Goal: Task Accomplishment & Management: Manage account settings

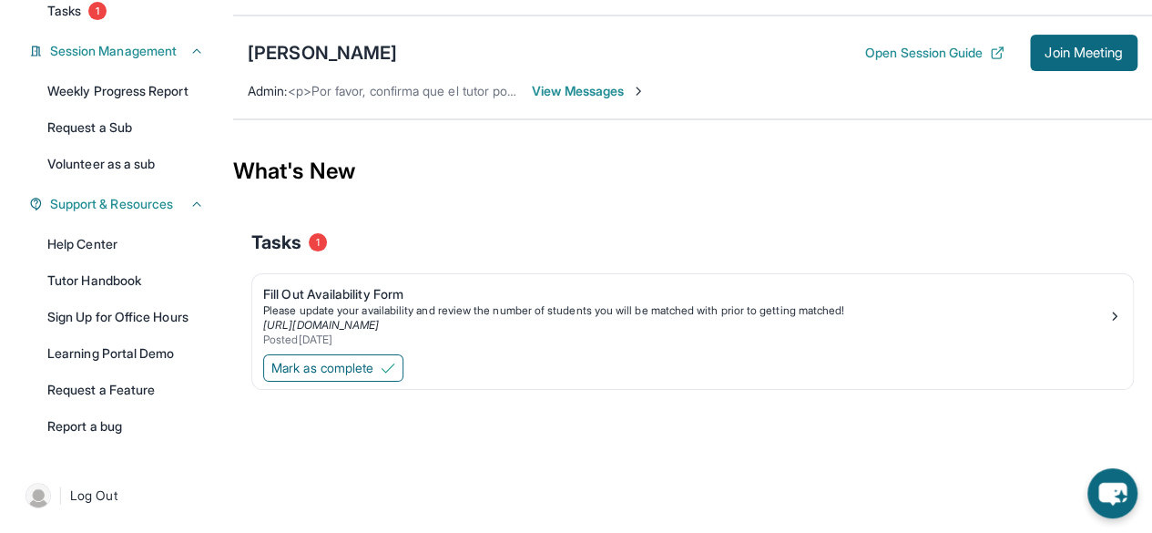
scroll to position [195, 0]
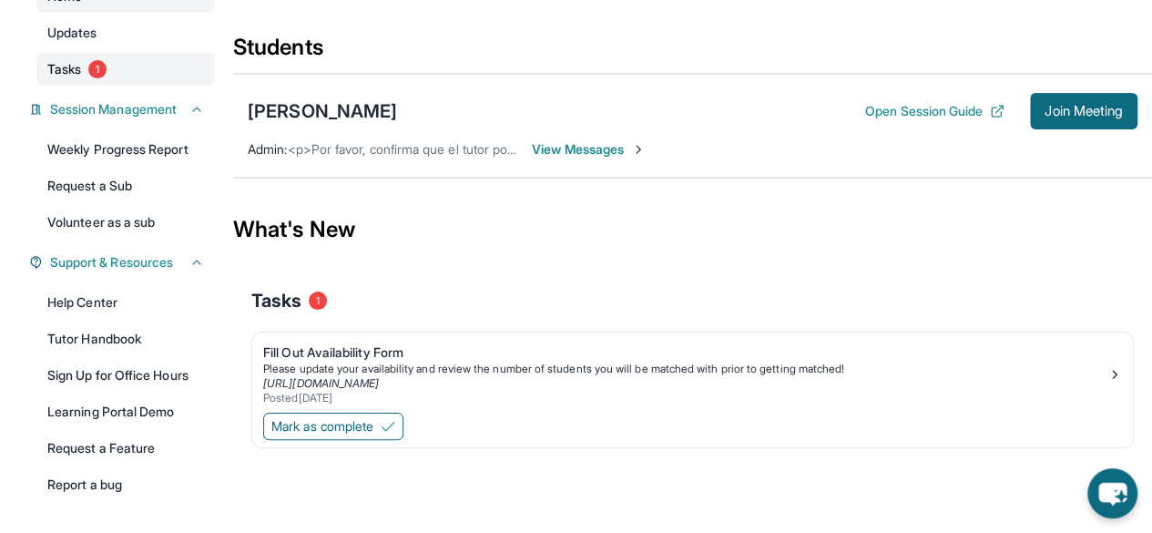
click at [127, 67] on link "Tasks 1" at bounding box center [125, 69] width 178 height 33
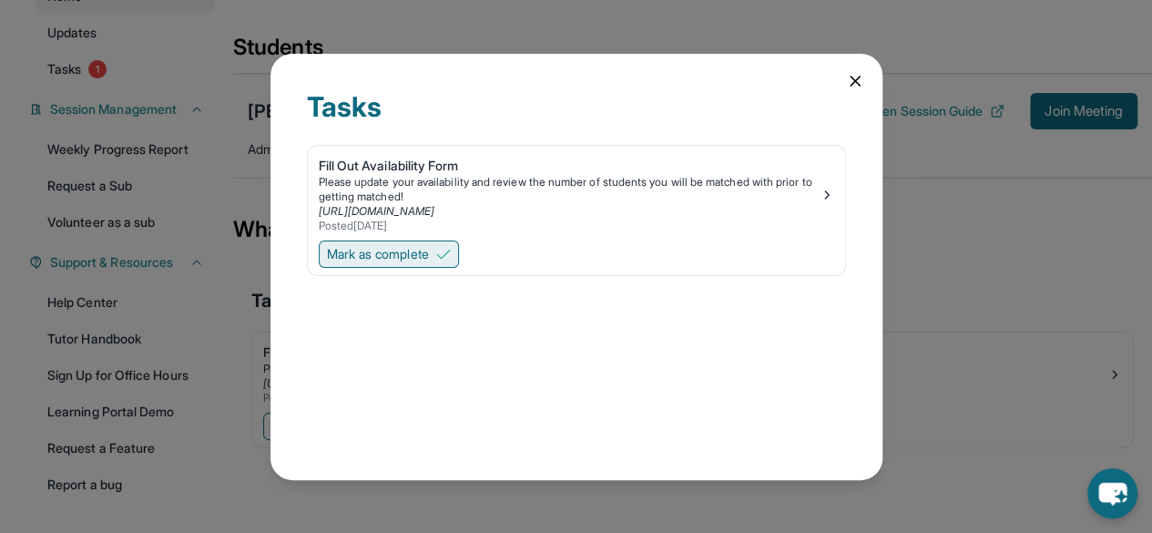
click at [431, 241] on button "Mark as complete" at bounding box center [389, 253] width 140 height 27
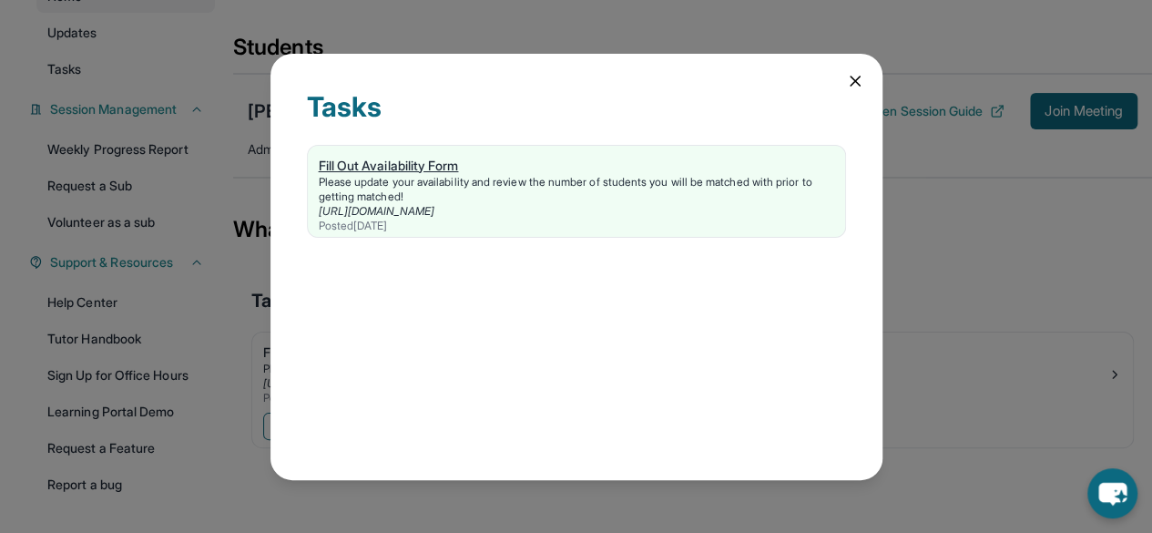
click at [381, 165] on div "Fill Out Availability Form" at bounding box center [576, 166] width 515 height 18
click at [850, 85] on icon at bounding box center [854, 80] width 9 height 9
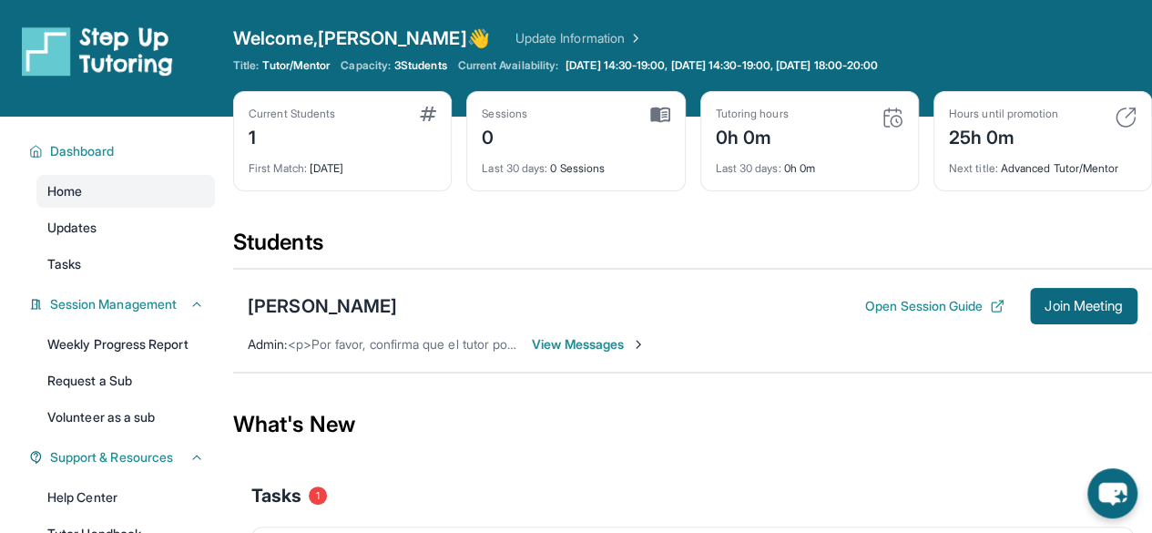
scroll to position [253, 0]
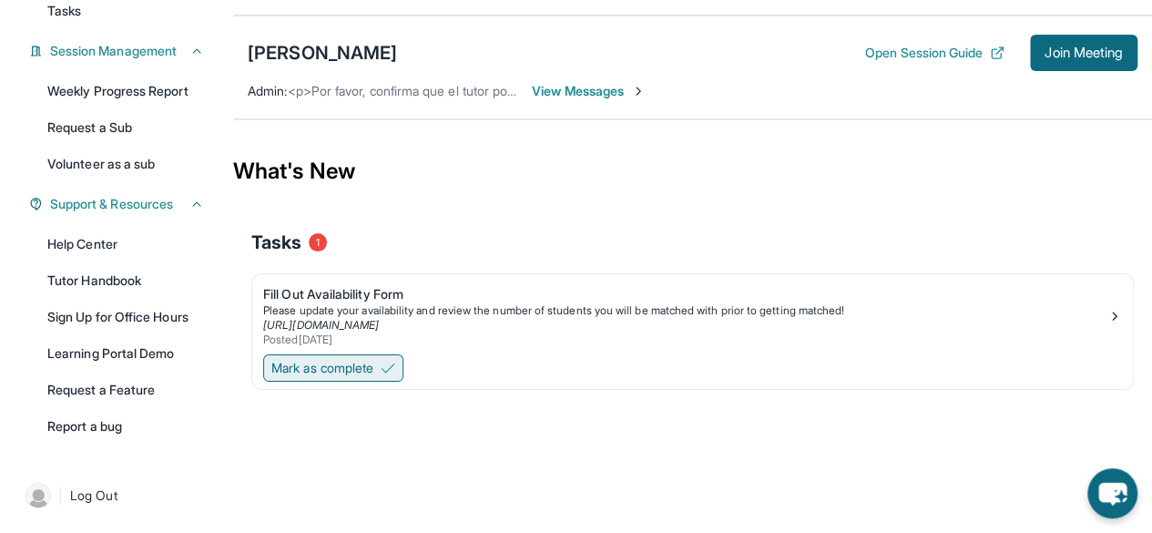
click at [334, 372] on span "Mark as complete" at bounding box center [322, 368] width 102 height 18
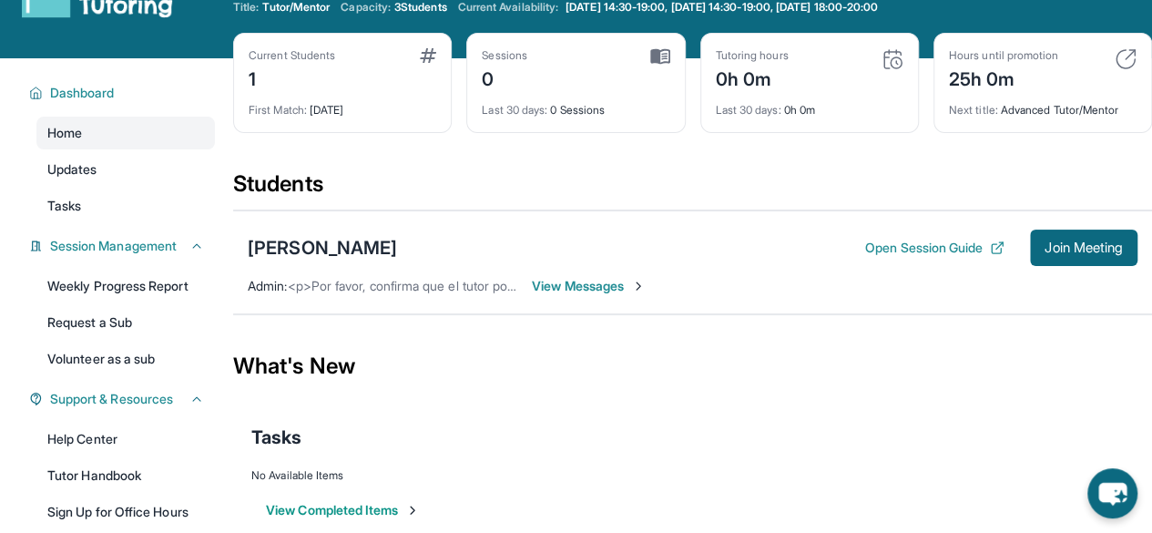
scroll to position [27, 0]
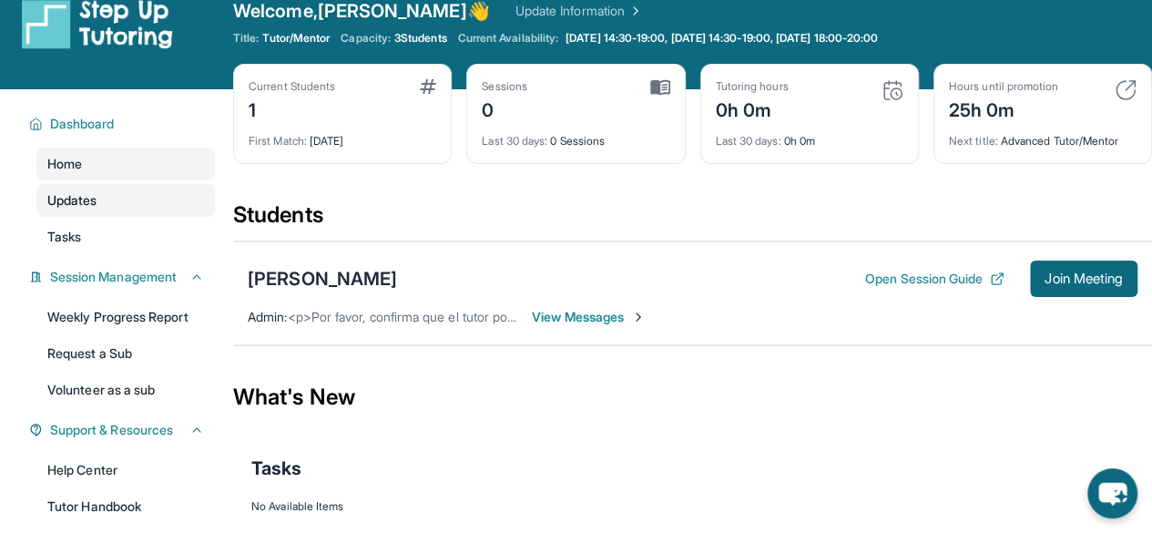
click at [139, 196] on link "Updates" at bounding box center [125, 200] width 178 height 33
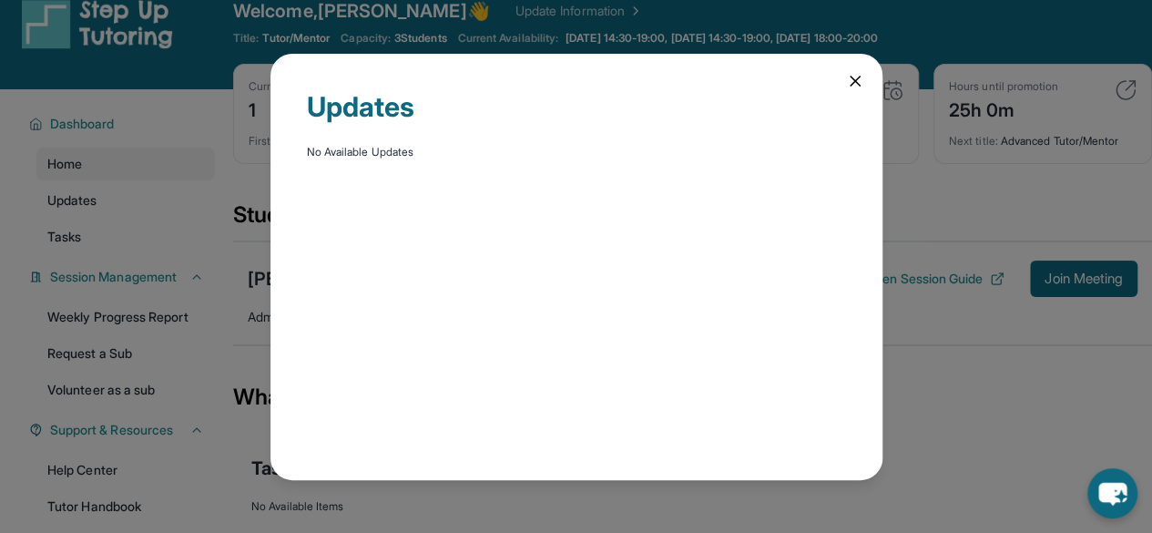
click at [865, 81] on div "Updates No Available Updates" at bounding box center [576, 267] width 612 height 426
click at [859, 81] on icon at bounding box center [855, 81] width 18 height 18
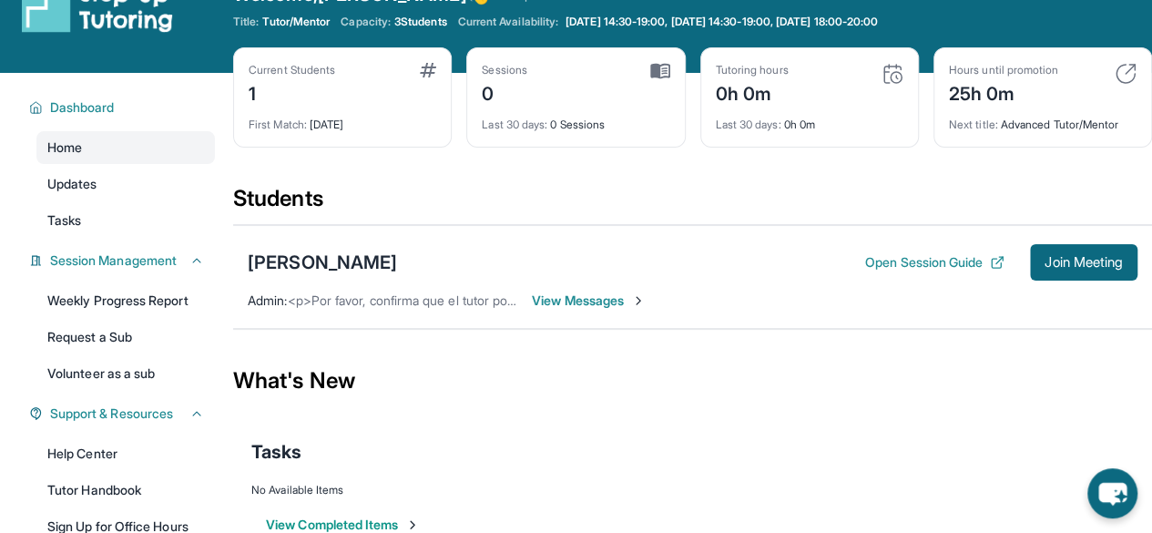
scroll to position [33, 0]
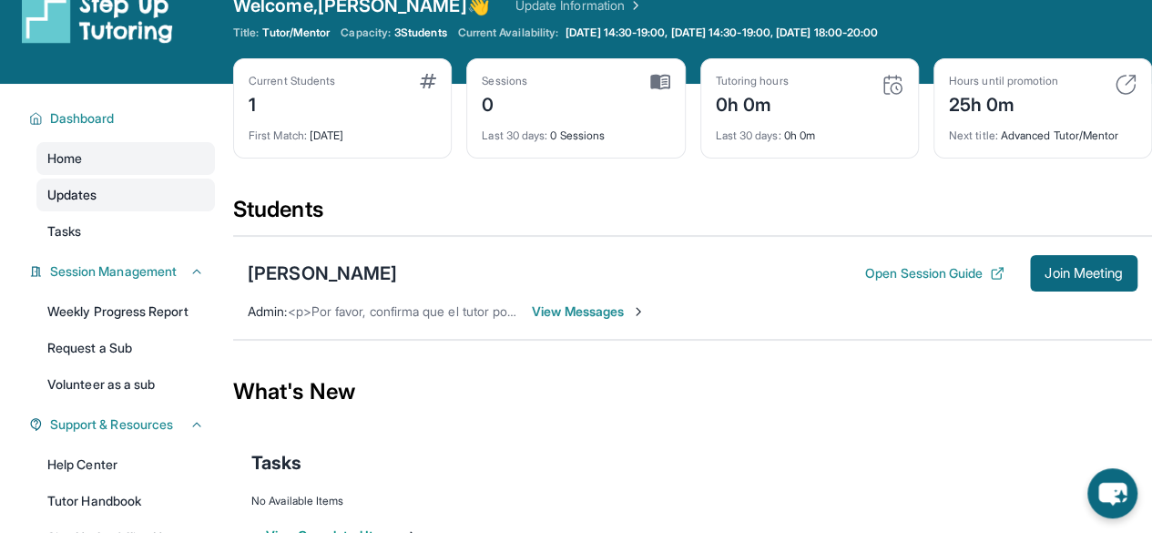
click at [86, 193] on span "Updates" at bounding box center [72, 195] width 50 height 18
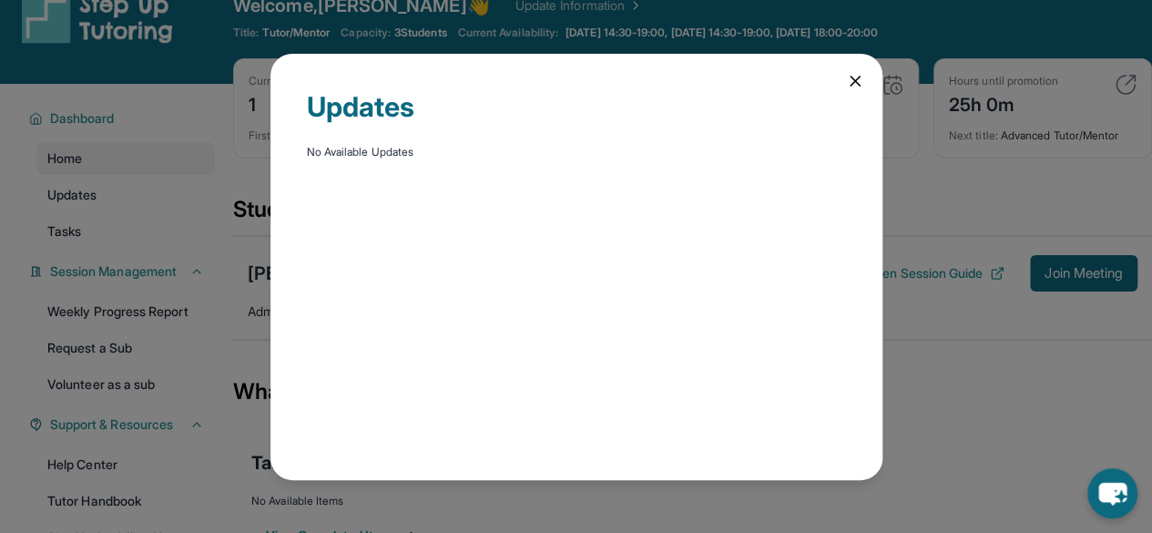
click at [93, 203] on div "Updates No Available Updates" at bounding box center [576, 266] width 1152 height 533
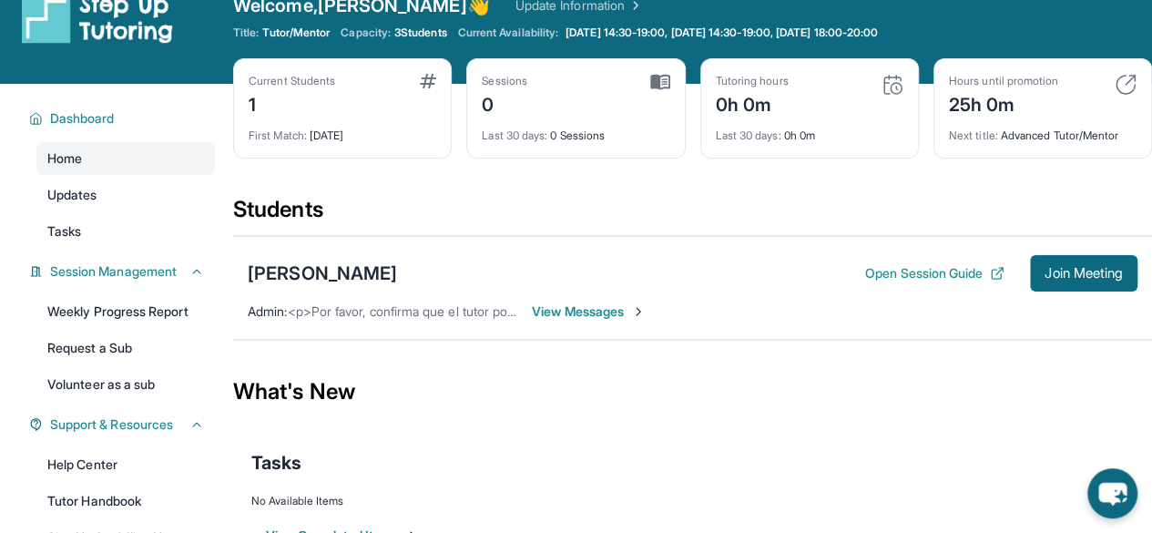
click at [93, 203] on span "Updates" at bounding box center [72, 195] width 50 height 18
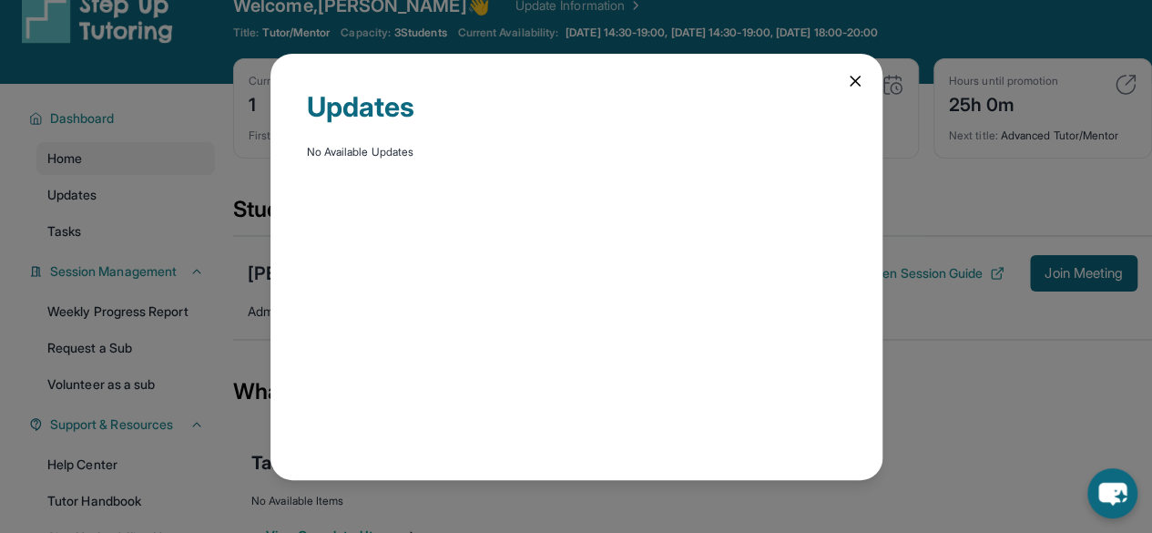
click at [93, 203] on div "Updates No Available Updates" at bounding box center [576, 266] width 1152 height 533
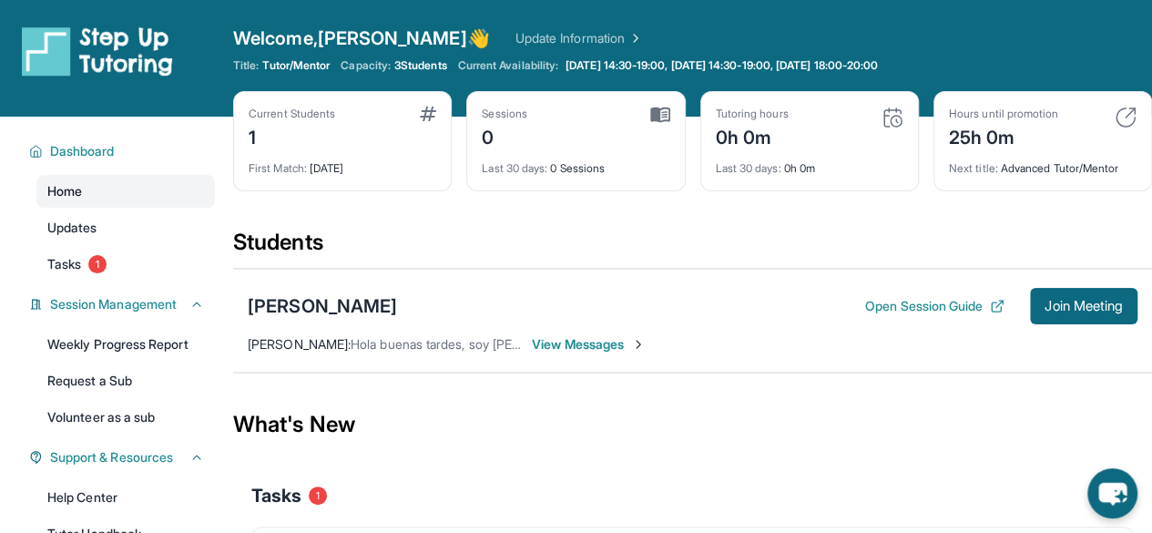
click at [98, 185] on link "Home" at bounding box center [125, 191] width 178 height 33
click at [83, 161] on div "Dashboard" at bounding box center [116, 151] width 197 height 33
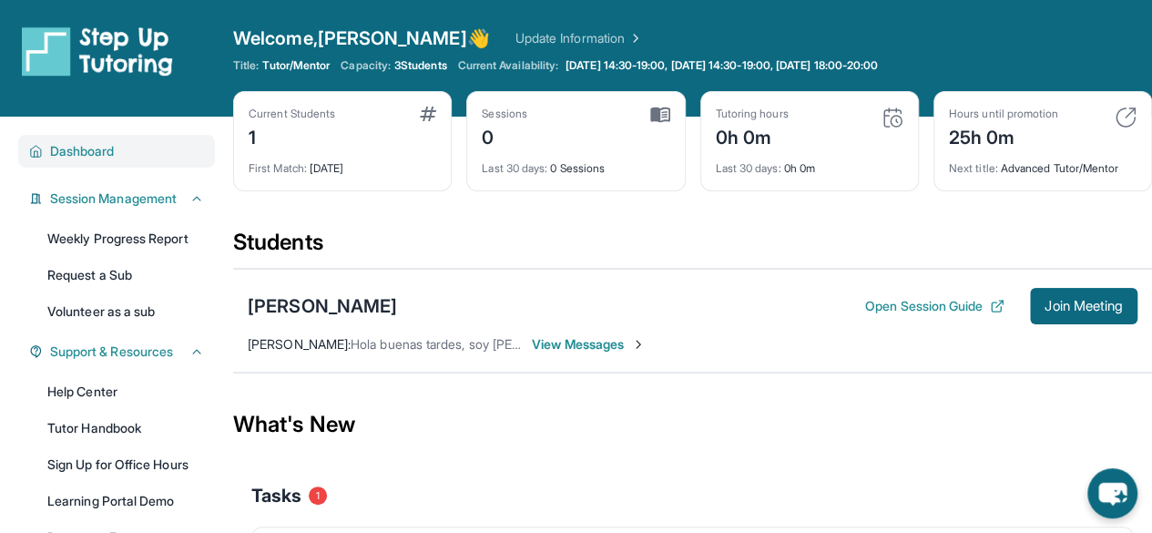
click at [83, 161] on div "Dashboard" at bounding box center [116, 151] width 197 height 33
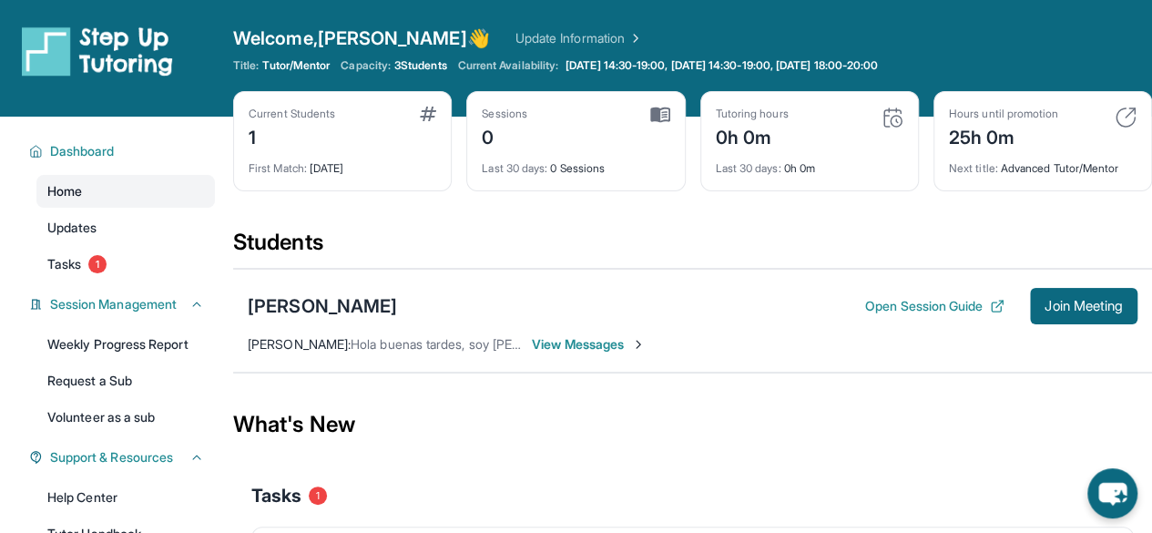
click at [98, 185] on link "Home" at bounding box center [125, 191] width 178 height 33
click at [114, 238] on link "Updates" at bounding box center [125, 227] width 178 height 33
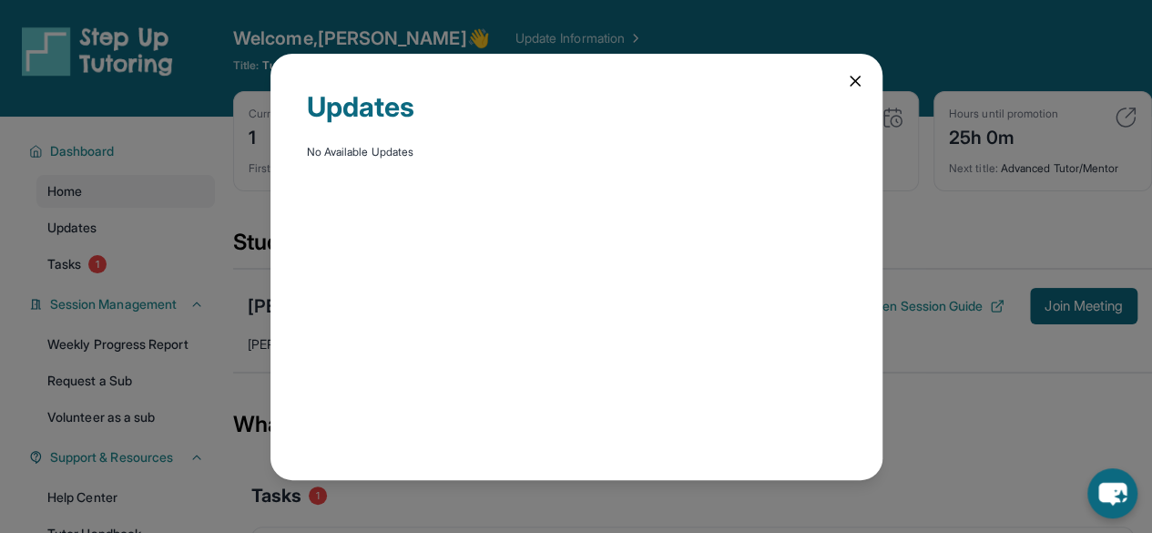
click at [860, 81] on icon at bounding box center [855, 81] width 18 height 18
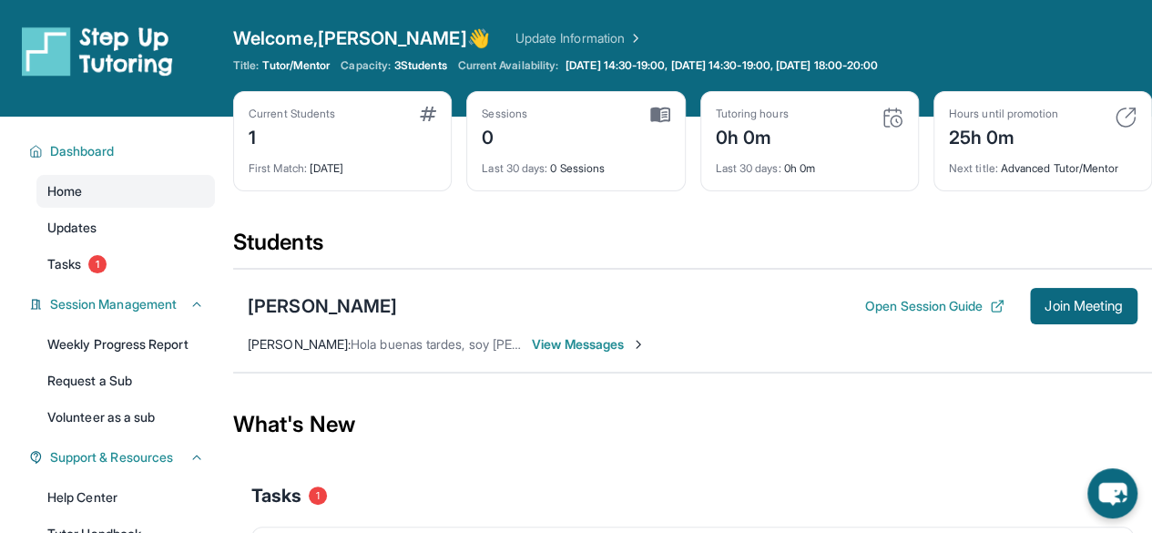
scroll to position [253, 0]
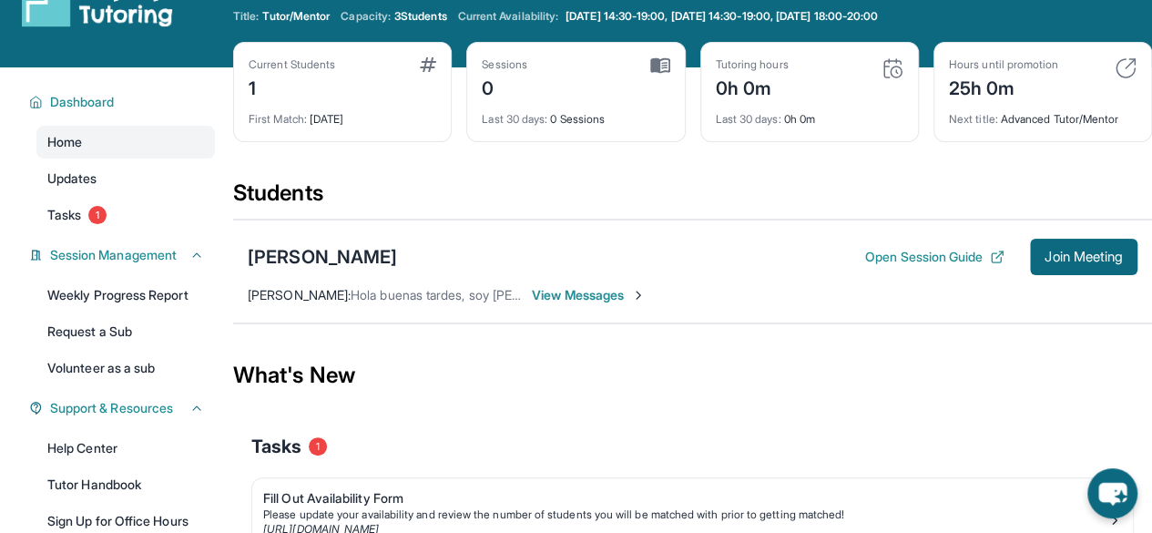
scroll to position [7, 0]
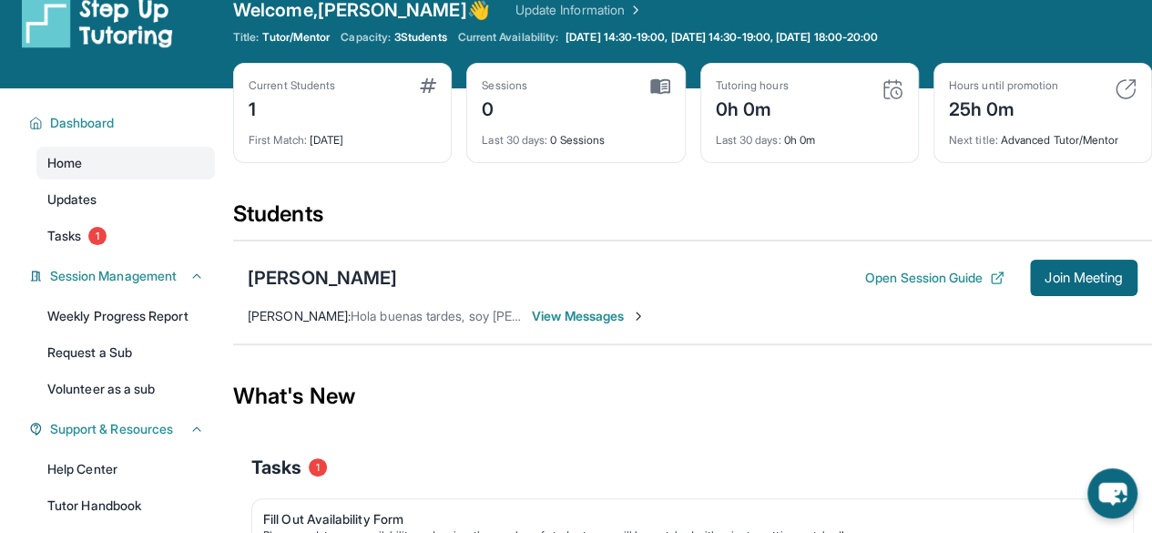
scroll to position [32, 0]
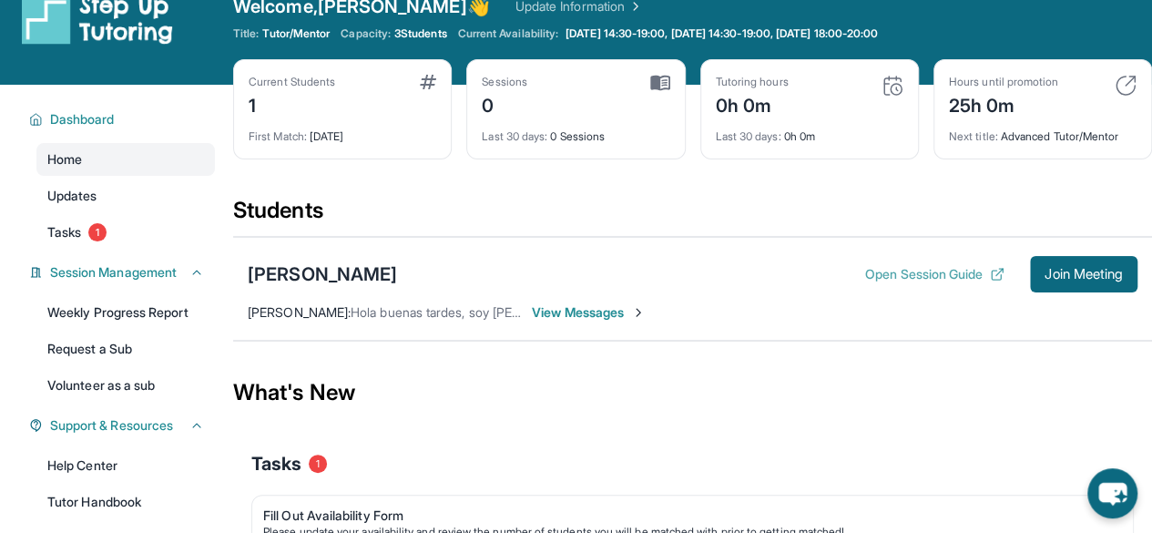
click at [917, 267] on button "Open Session Guide" at bounding box center [934, 274] width 139 height 18
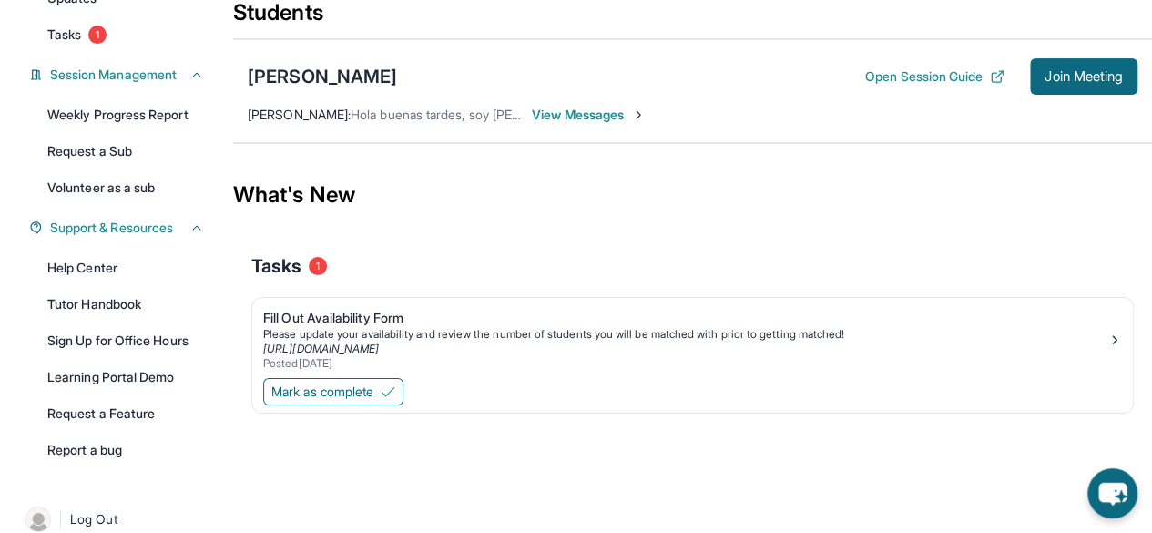
scroll to position [0, 0]
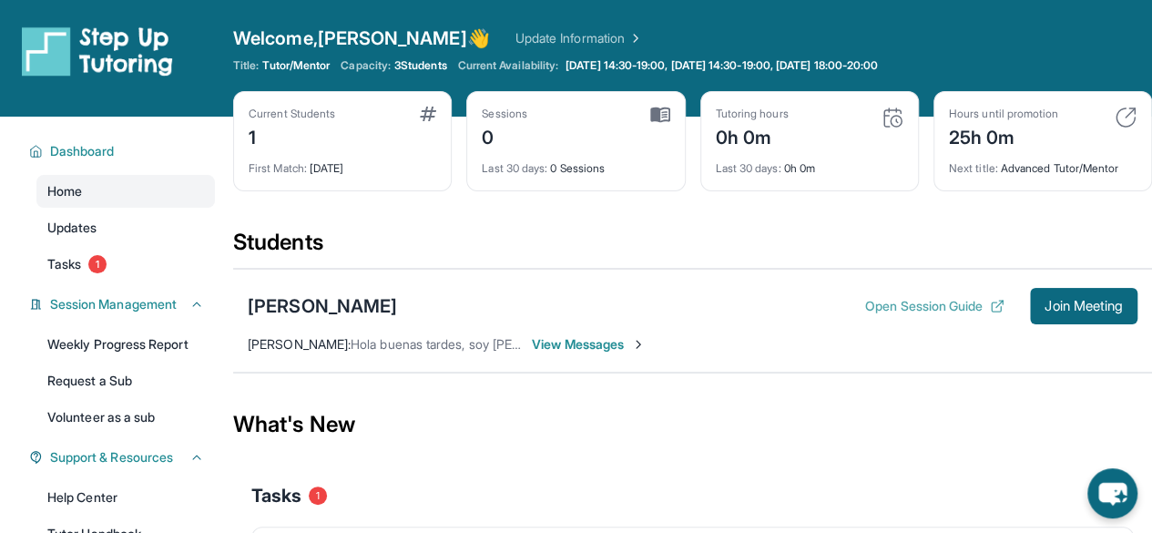
click at [875, 312] on button "Open Session Guide" at bounding box center [934, 306] width 139 height 18
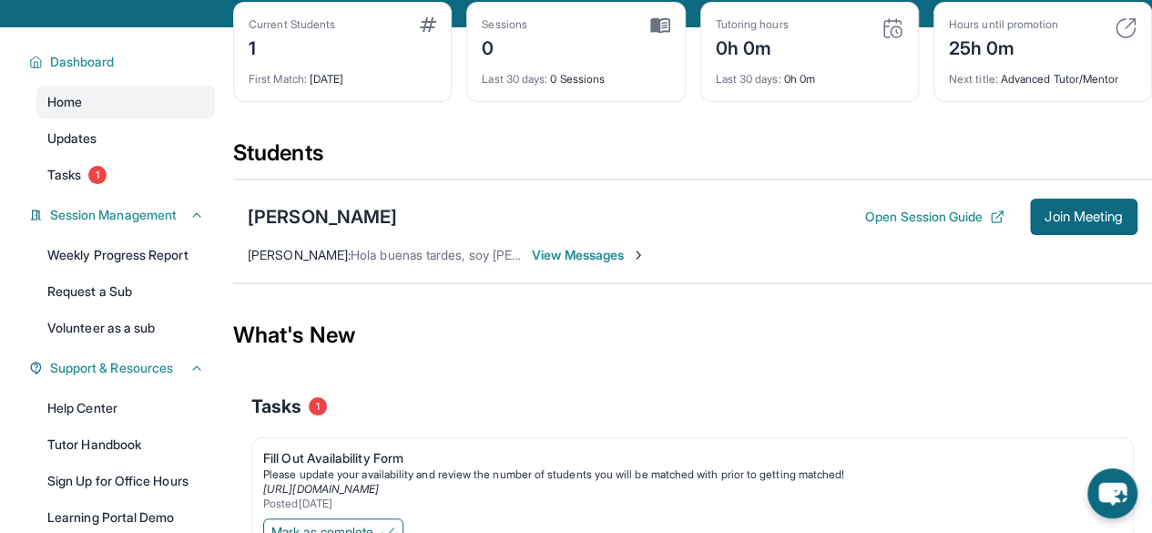
scroll to position [253, 0]
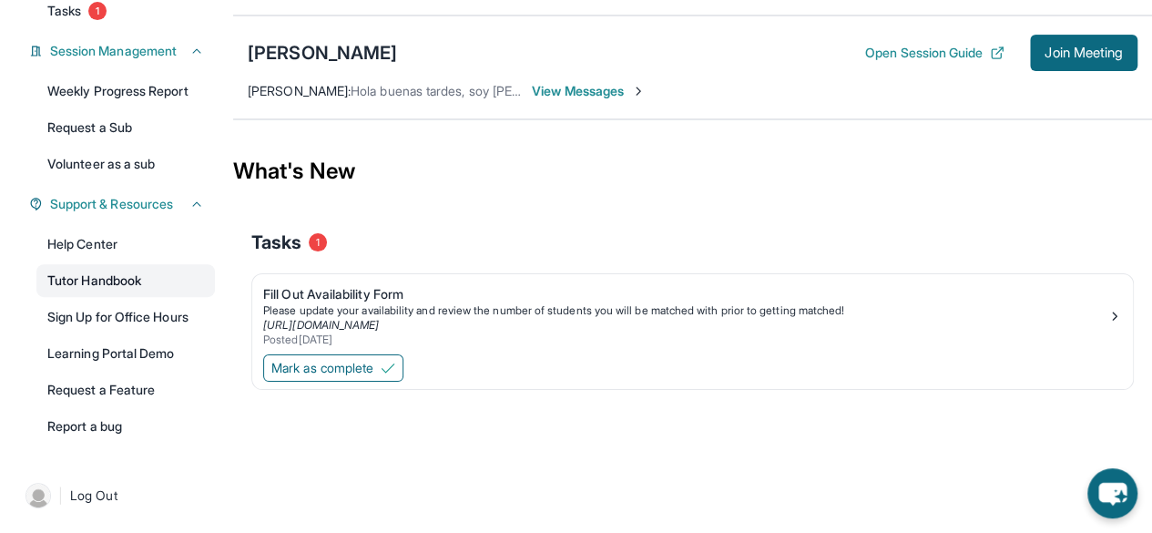
click at [147, 277] on link "Tutor Handbook" at bounding box center [125, 280] width 178 height 33
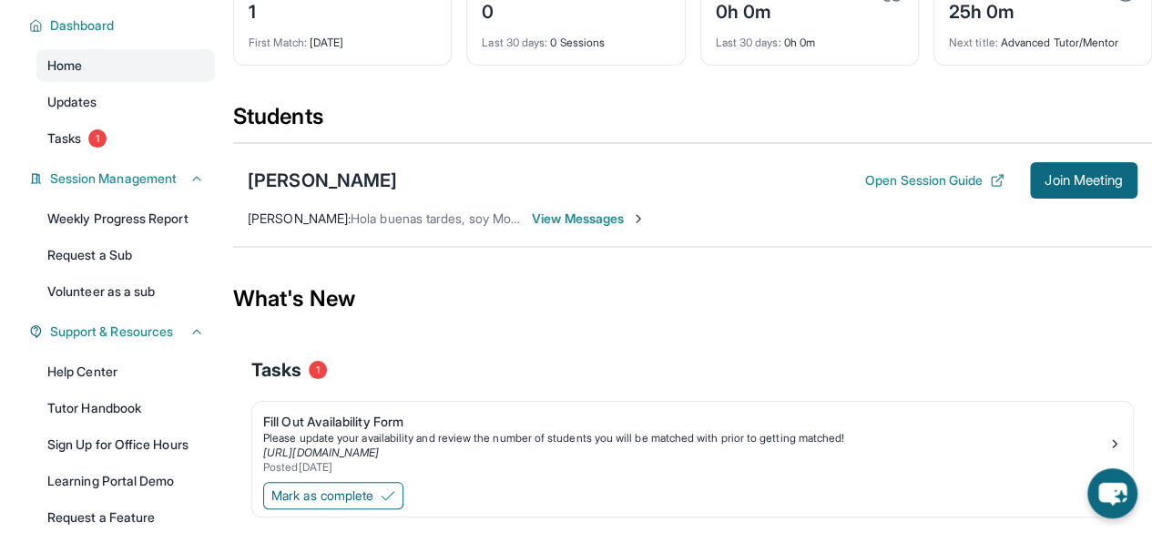
scroll to position [128, 0]
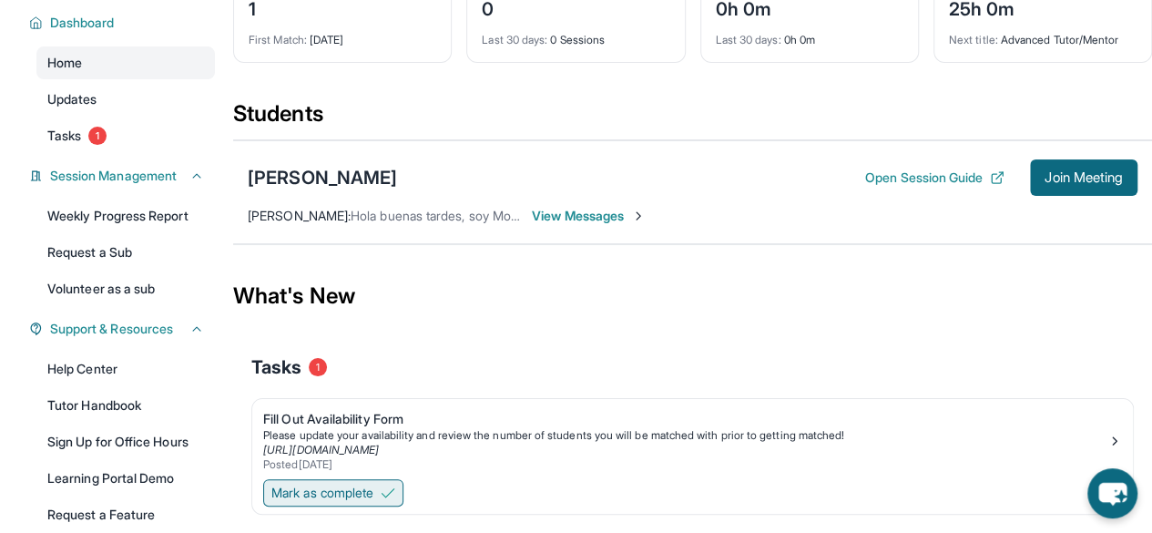
click at [339, 486] on span "Mark as complete" at bounding box center [322, 492] width 102 height 18
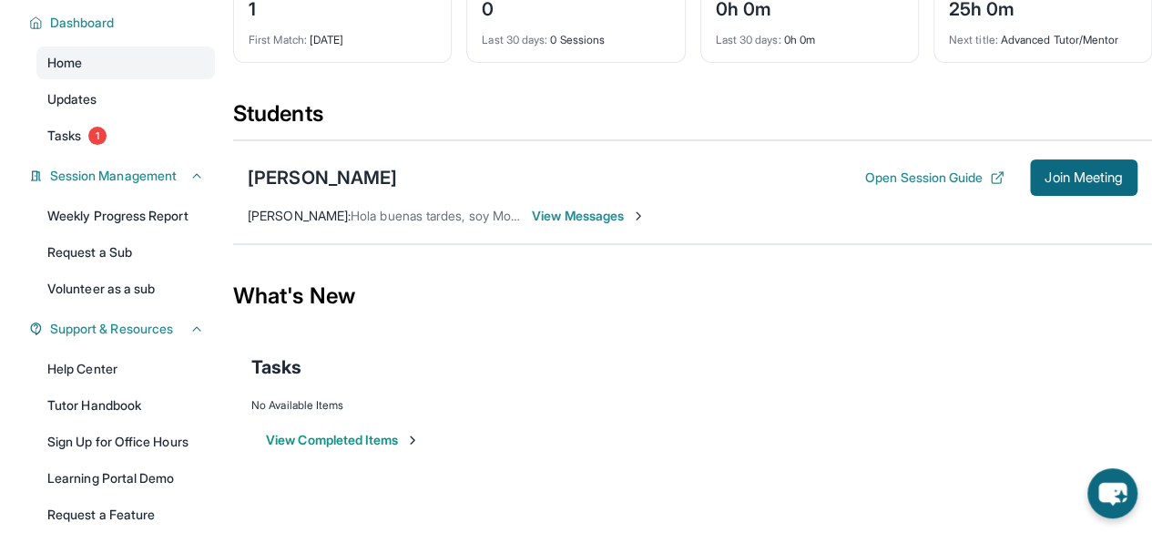
click at [58, 152] on div "Dashboard Home Updates Tasks 1 Session Management Weekly Progress Report Reques…" at bounding box center [116, 285] width 233 height 594
click at [65, 135] on span "Tasks" at bounding box center [64, 136] width 34 height 18
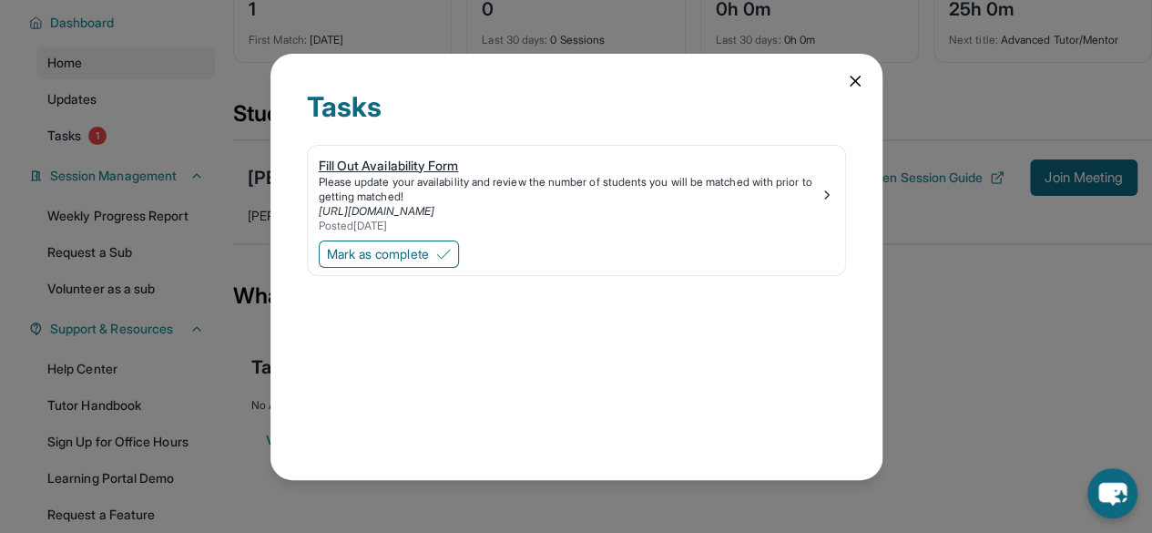
click at [381, 168] on div "Fill Out Availability Form" at bounding box center [569, 166] width 501 height 18
